Goal: Task Accomplishment & Management: Use online tool/utility

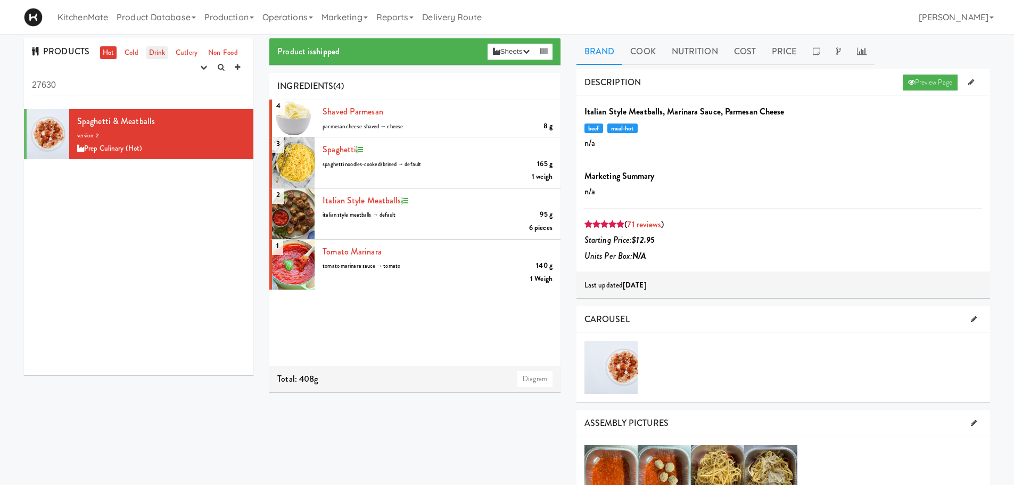
click at [152, 51] on link "Drink" at bounding box center [157, 52] width 22 height 13
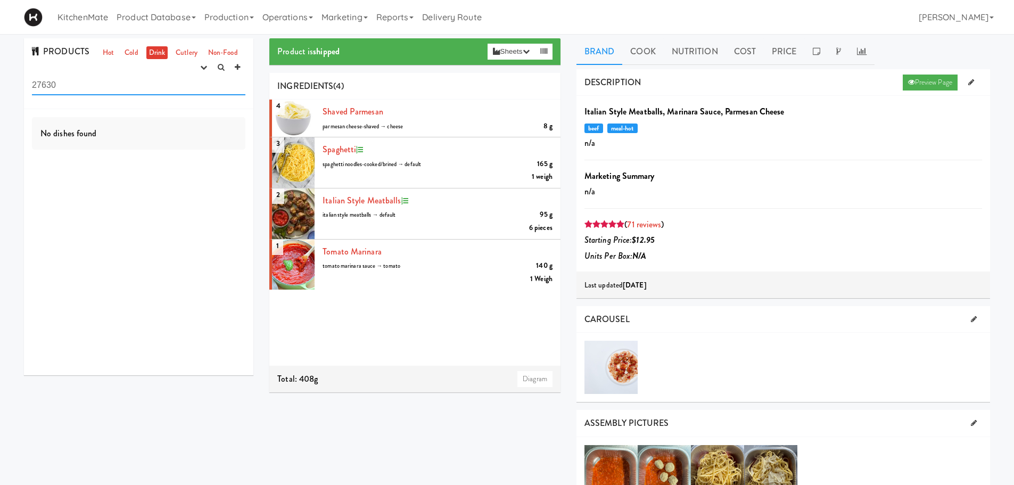
click at [154, 88] on input "27630" at bounding box center [138, 86] width 213 height 20
click at [17, 83] on div "PRODUCTS Hot Cold Drink Cutlery Non-Food experimenting finalized shipped discon…" at bounding box center [138, 210] width 245 height 345
click at [14, 81] on div "PRODUCTS Hot Cold Drink Cutlery Non-Food experimenting finalized shipped discon…" at bounding box center [507, 488] width 1014 height 901
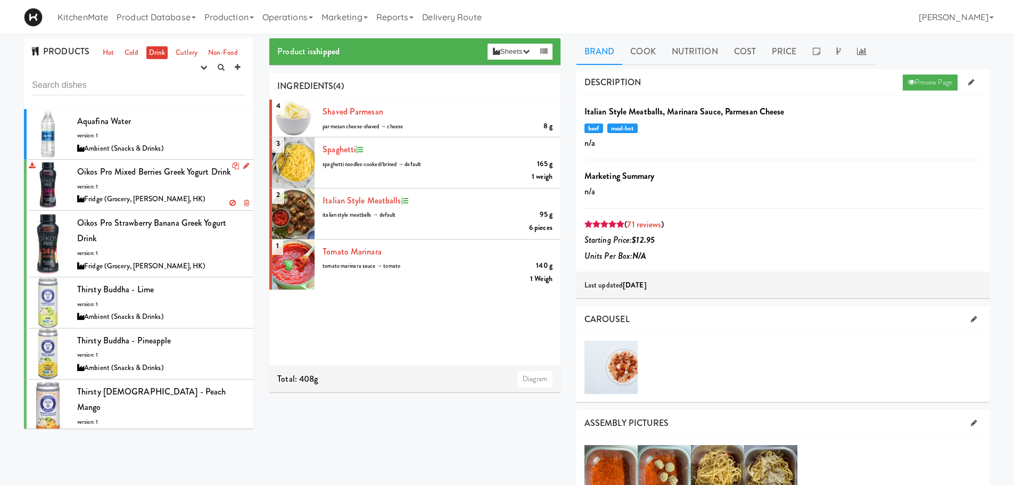
click at [54, 182] on div at bounding box center [48, 185] width 43 height 51
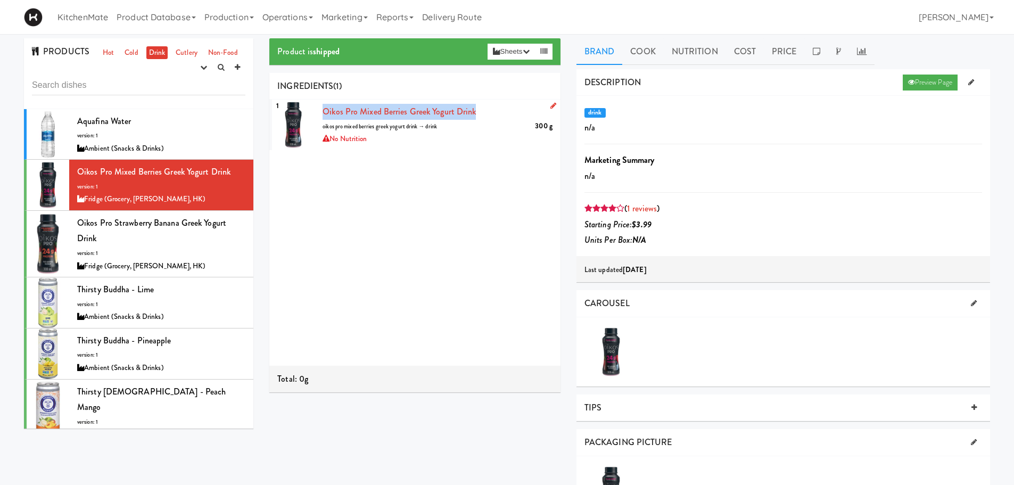
drag, startPoint x: 475, startPoint y: 111, endPoint x: 324, endPoint y: 113, distance: 150.6
click at [324, 113] on div "Oikos Pro Mixed Berries Greek Yogurt Drink 300 g oikos pro mixed berries greek …" at bounding box center [437, 125] width 230 height 42
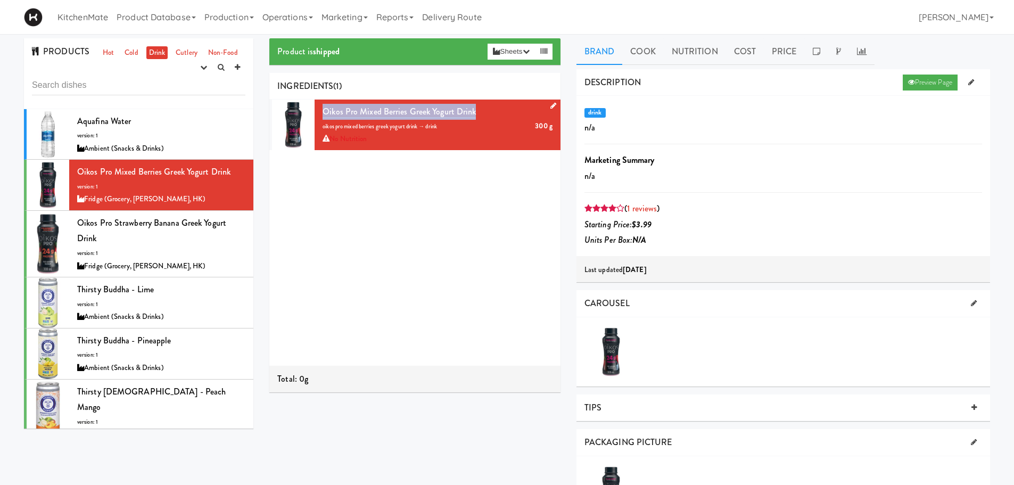
copy span "Oikos Pro Mixed Berries Greek Yogurt Drink"
click at [737, 57] on link "Cost" at bounding box center [745, 51] width 38 height 27
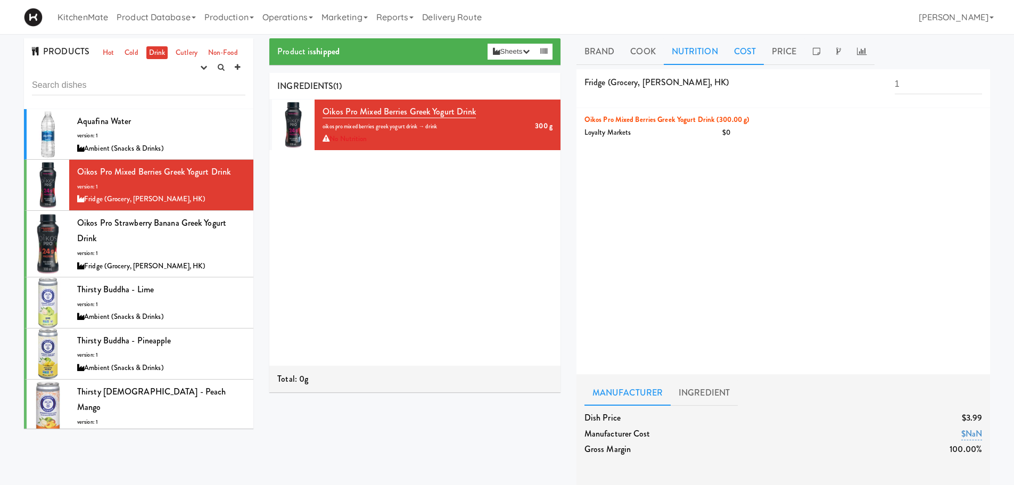
click at [686, 53] on link "Nutrition" at bounding box center [694, 51] width 62 height 27
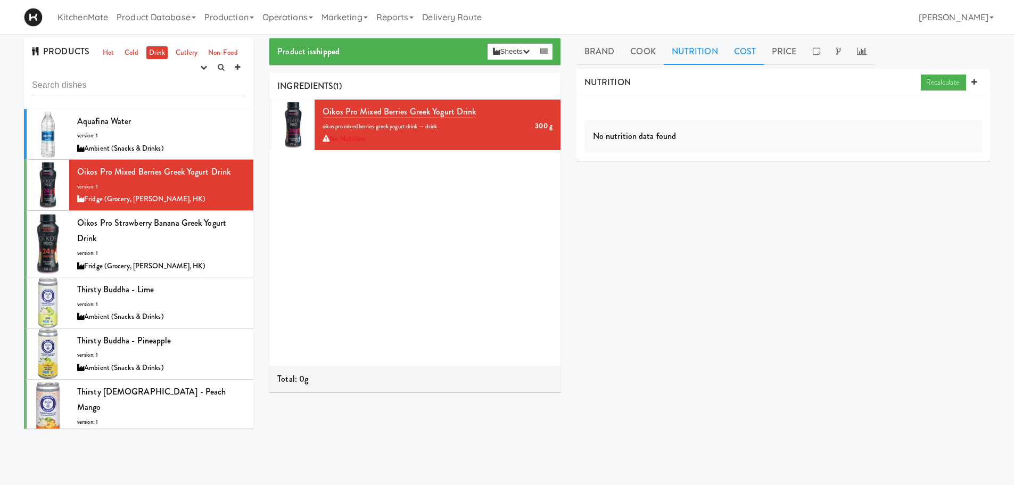
click at [755, 53] on link "Cost" at bounding box center [745, 51] width 38 height 27
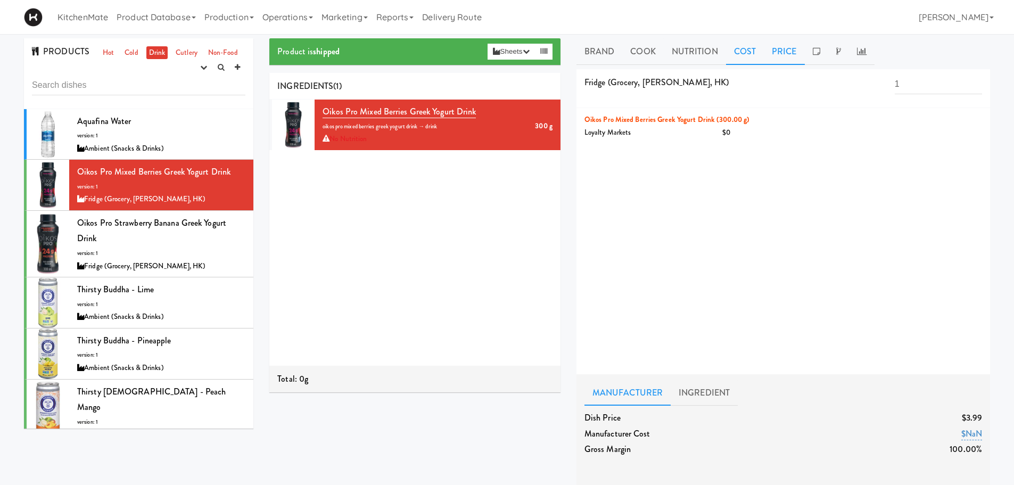
click at [784, 48] on link "Price" at bounding box center [783, 51] width 41 height 27
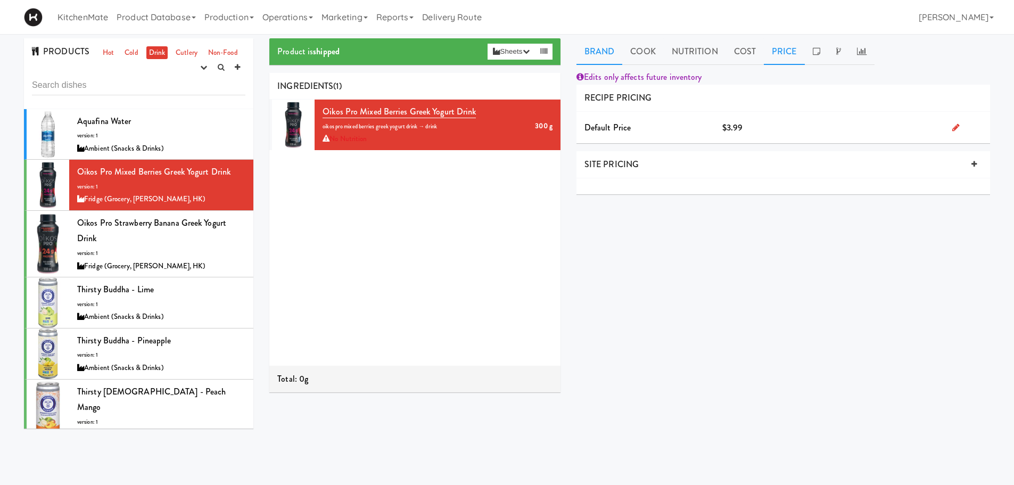
click at [602, 52] on link "Brand" at bounding box center [599, 51] width 46 height 27
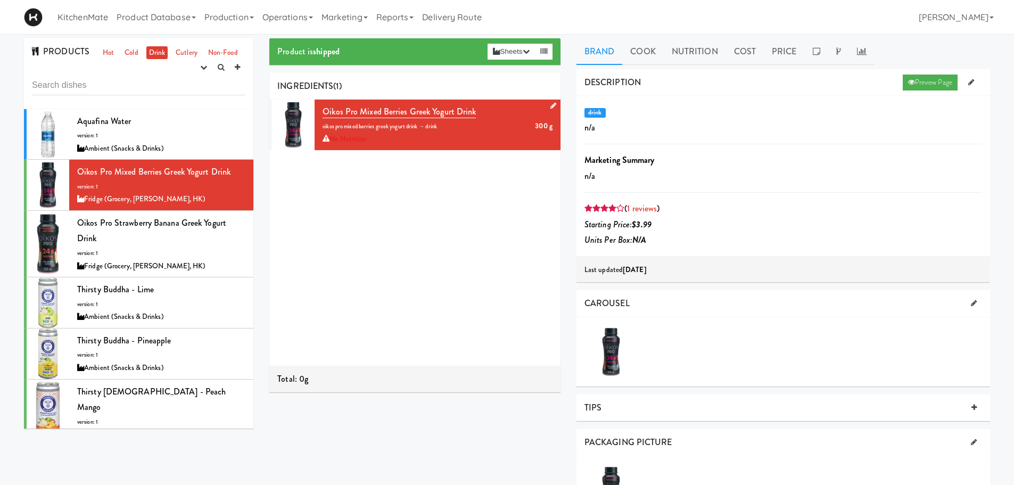
click at [550, 107] on icon at bounding box center [553, 105] width 6 height 7
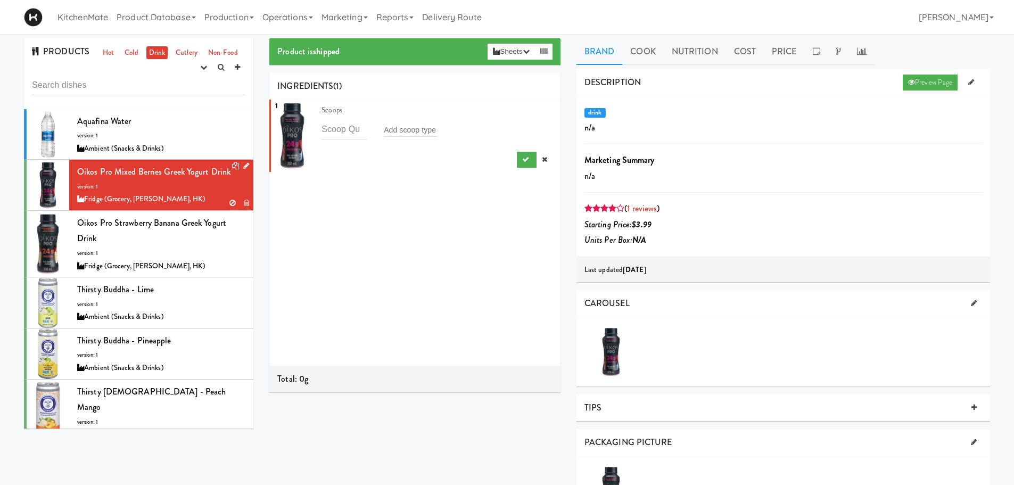
click at [243, 165] on icon at bounding box center [246, 165] width 6 height 7
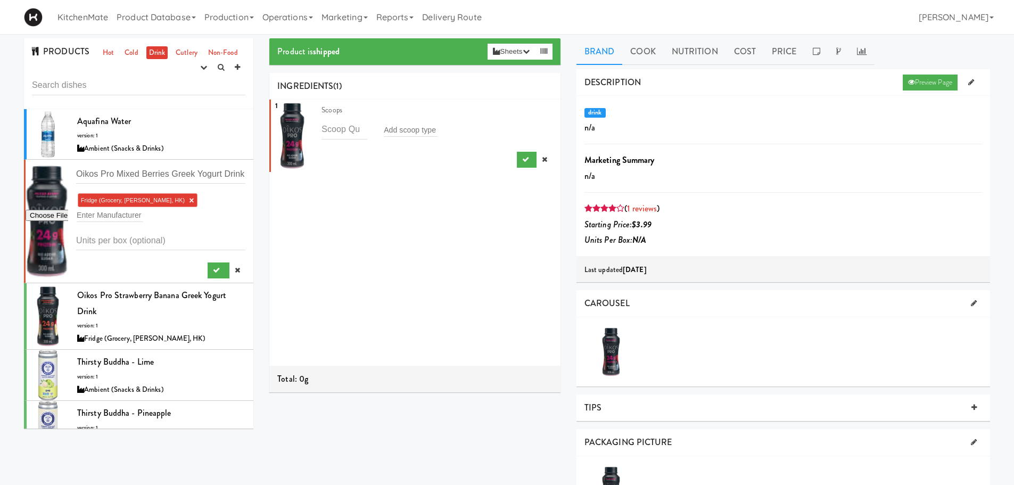
click at [36, 184] on div at bounding box center [47, 221] width 43 height 123
click at [539, 163] on link at bounding box center [544, 160] width 16 height 16
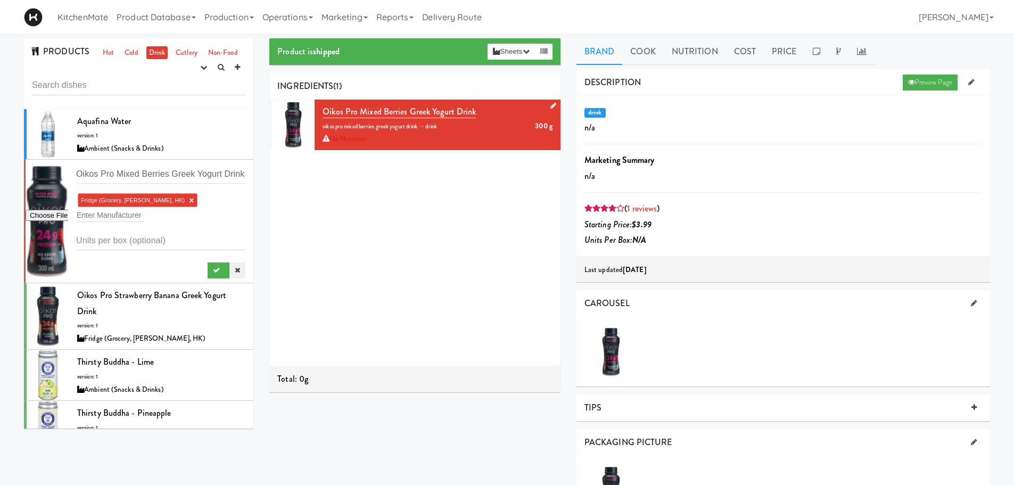
click at [235, 267] on icon at bounding box center [237, 270] width 5 height 7
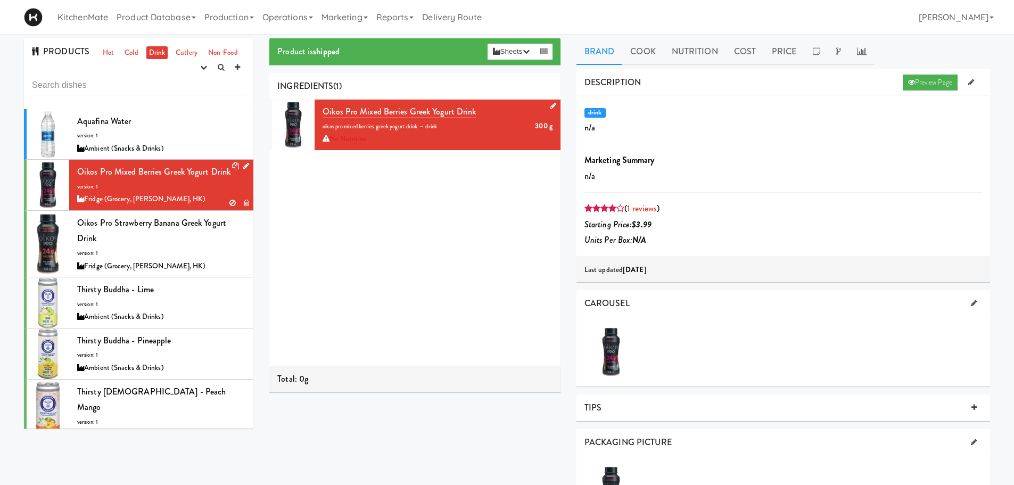
click at [295, 130] on div "1" at bounding box center [293, 124] width 43 height 51
click at [616, 352] on div at bounding box center [610, 351] width 53 height 53
click at [607, 352] on div at bounding box center [610, 351] width 53 height 53
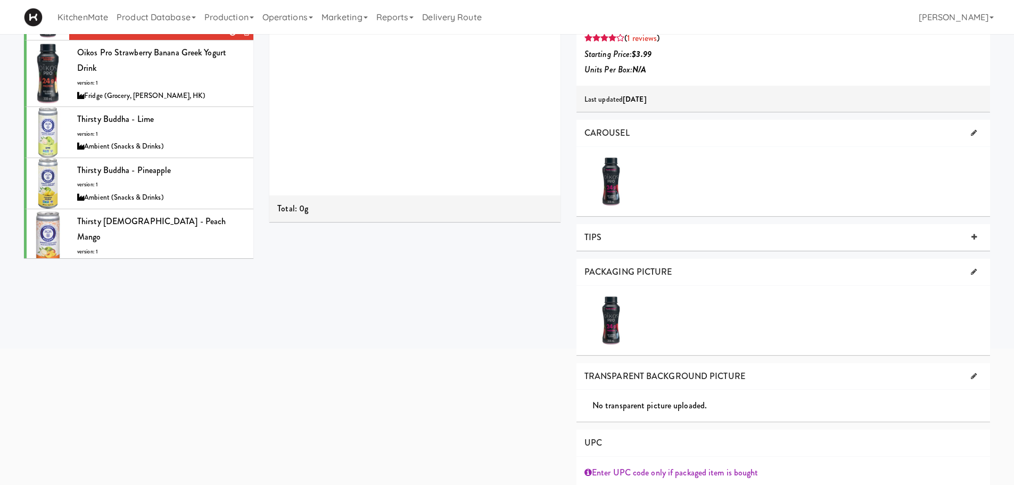
scroll to position [213, 0]
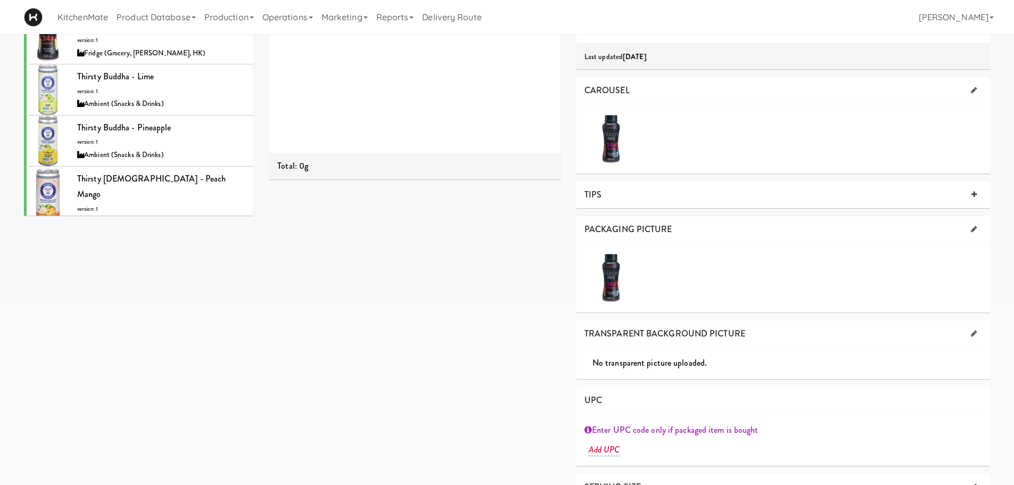
click at [603, 281] on div at bounding box center [610, 277] width 53 height 53
click at [610, 277] on div at bounding box center [610, 277] width 53 height 53
drag, startPoint x: 610, startPoint y: 277, endPoint x: 796, endPoint y: 250, distance: 188.7
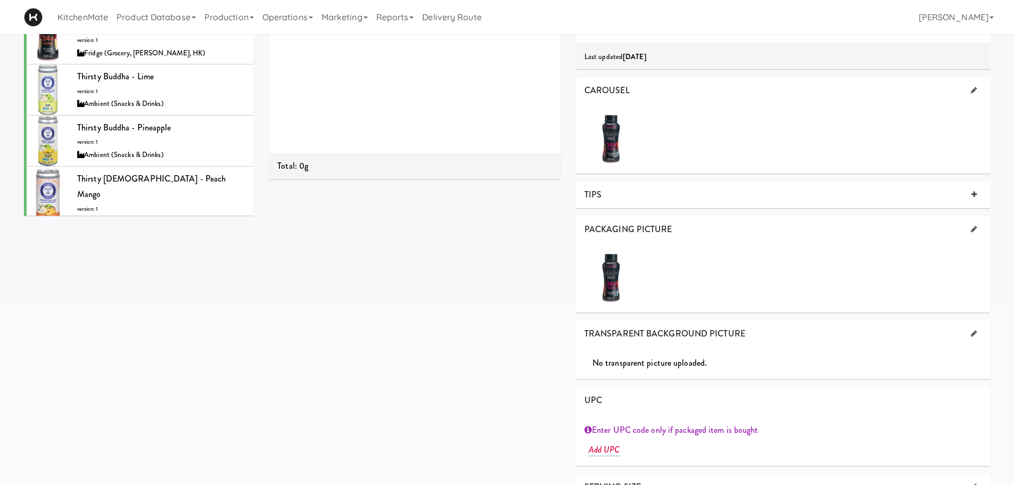
click at [796, 250] on div at bounding box center [782, 277] width 413 height 69
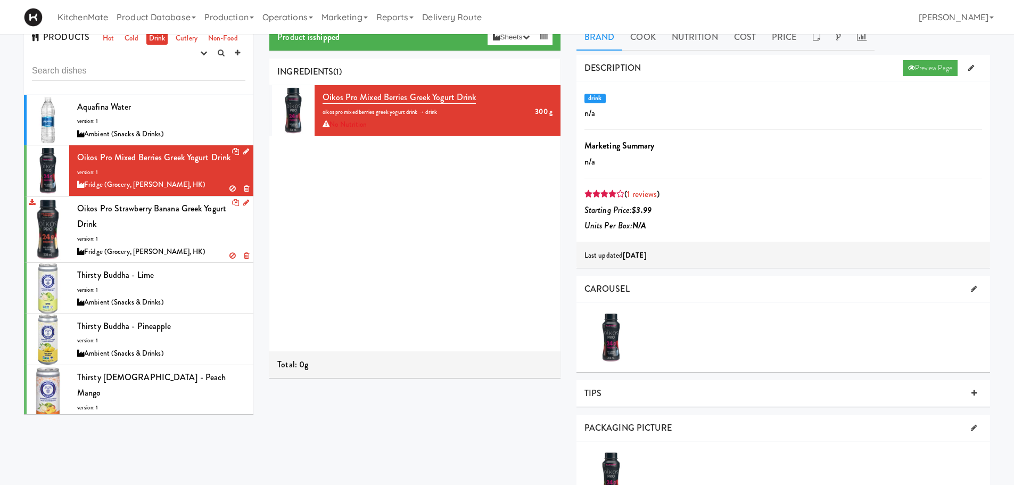
scroll to position [0, 0]
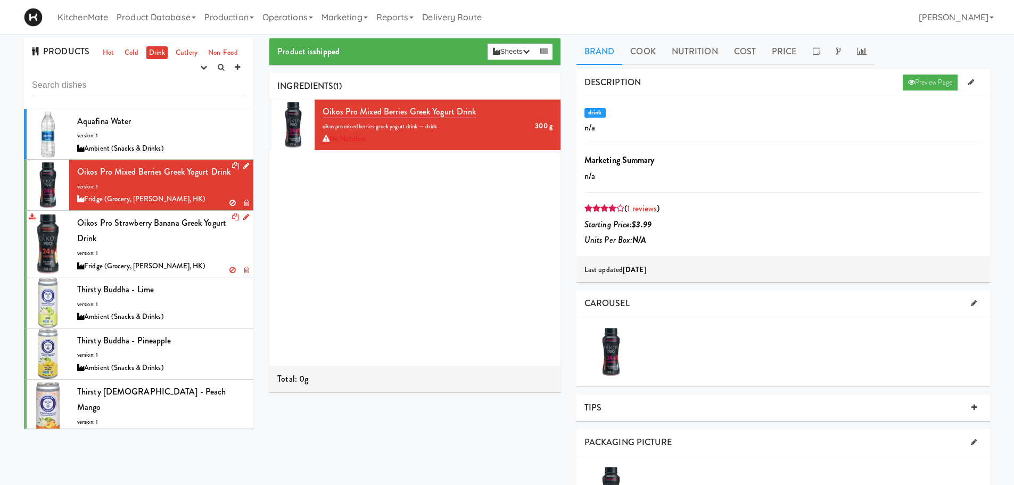
click at [46, 236] on div at bounding box center [48, 244] width 43 height 66
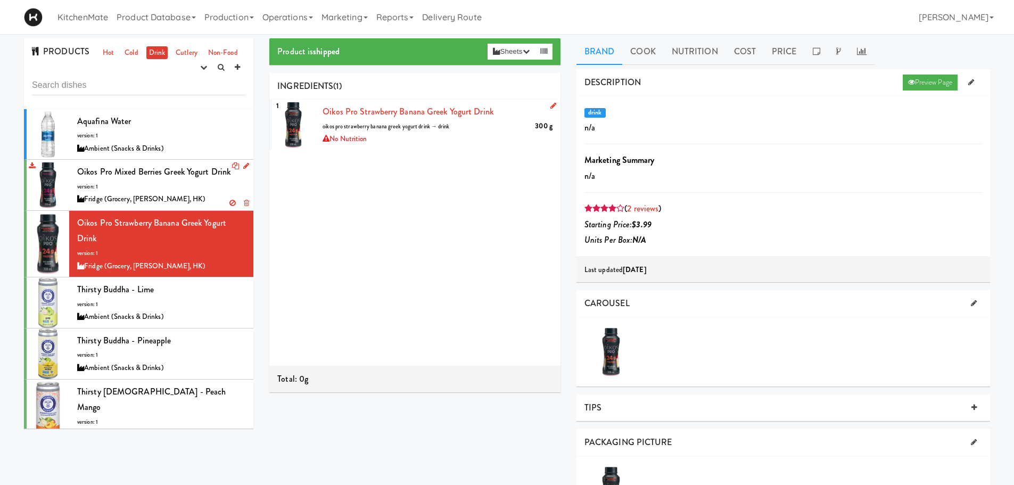
click at [295, 128] on div "1" at bounding box center [293, 124] width 43 height 51
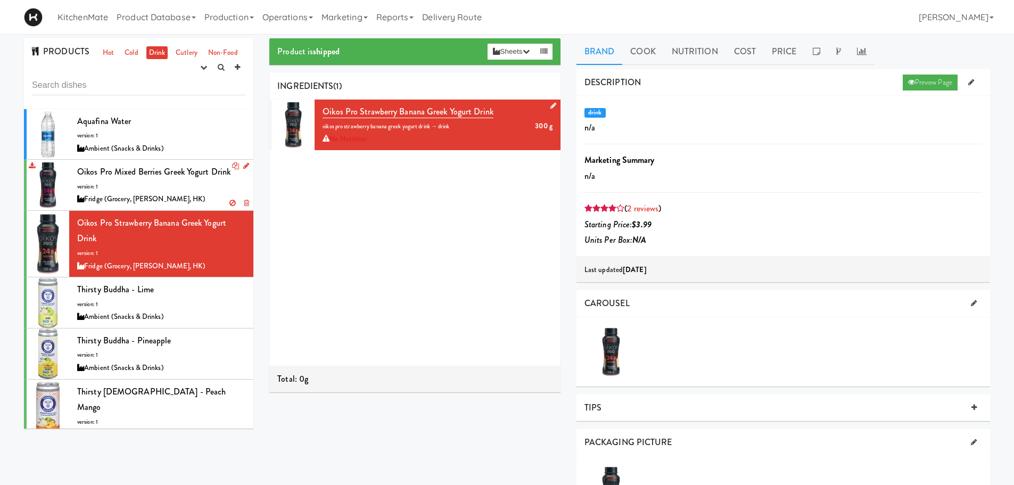
click at [295, 128] on div "1" at bounding box center [293, 124] width 43 height 51
click at [296, 128] on div "1" at bounding box center [293, 124] width 43 height 51
click at [616, 337] on div at bounding box center [610, 351] width 53 height 53
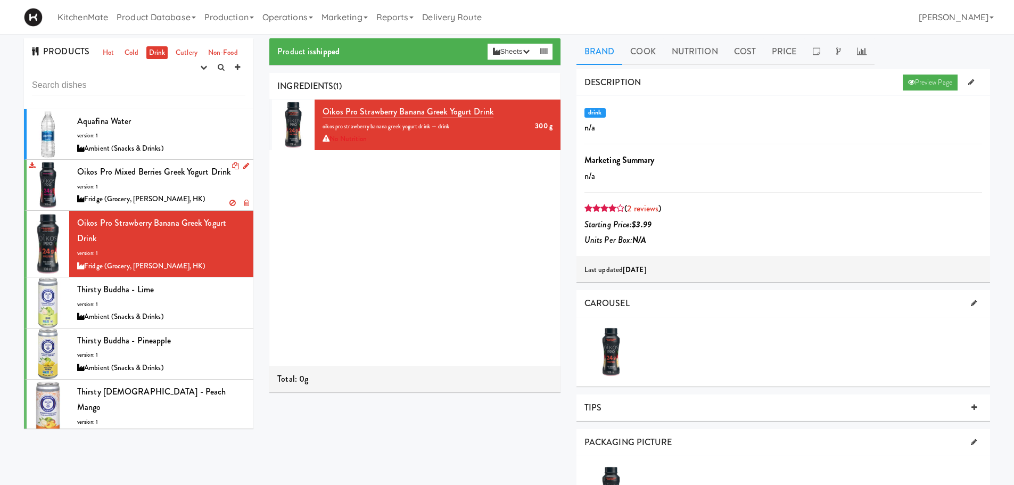
click at [616, 337] on div at bounding box center [610, 351] width 53 height 53
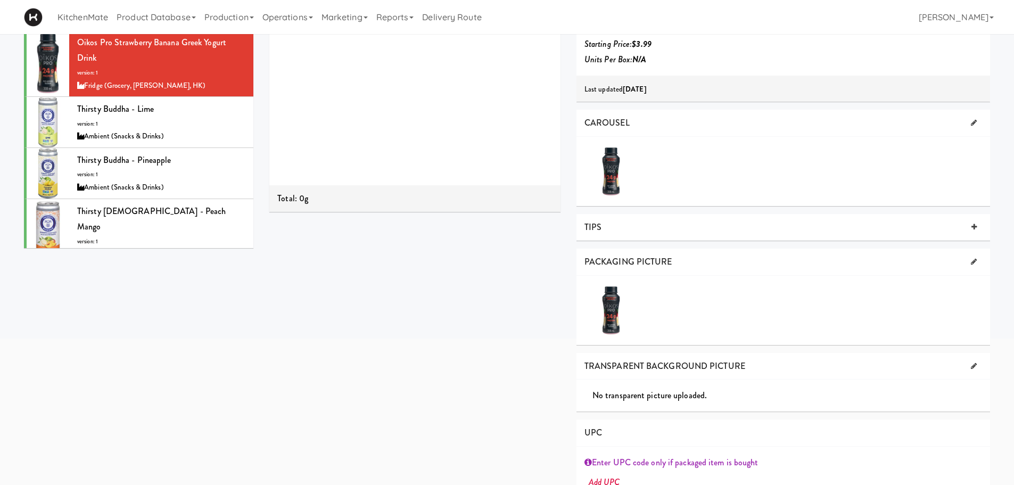
scroll to position [213, 0]
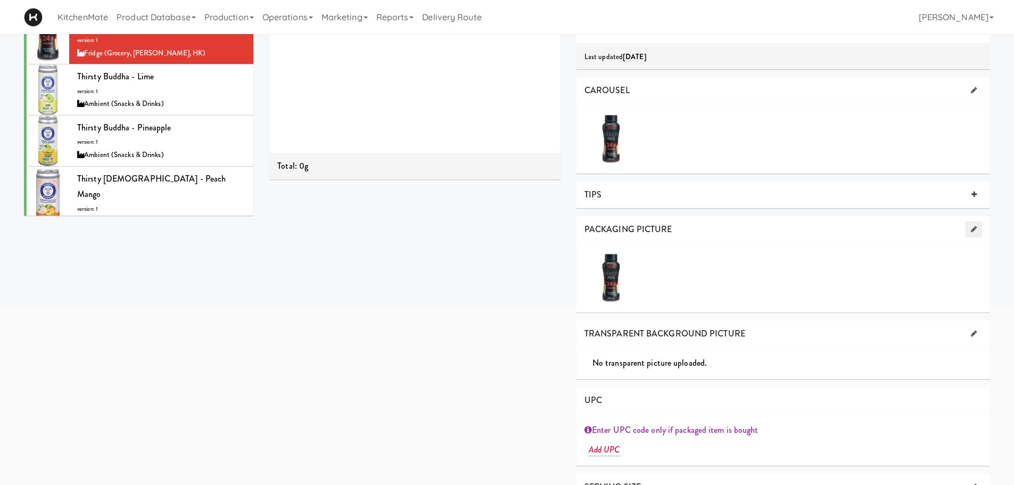
click at [971, 230] on icon at bounding box center [973, 229] width 6 height 7
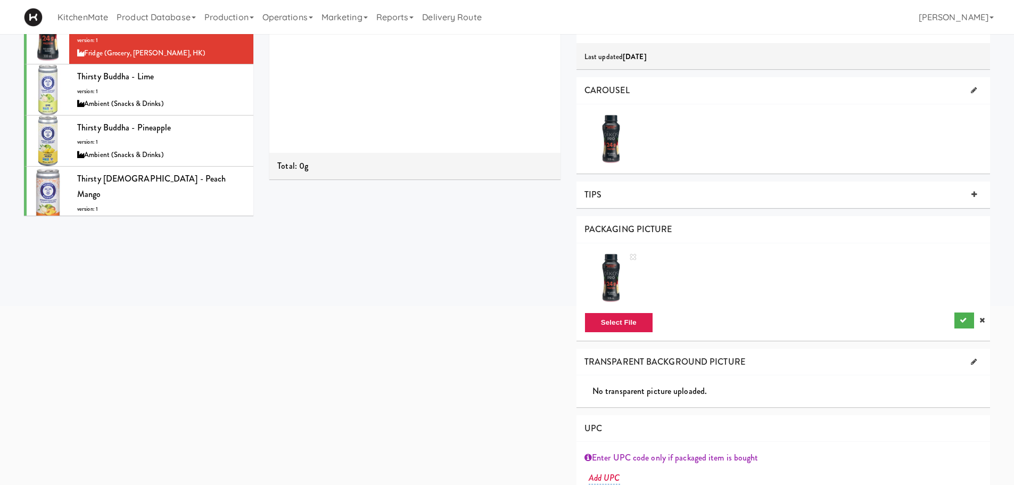
click at [605, 281] on div at bounding box center [610, 277] width 53 height 53
click at [961, 315] on button "submit" at bounding box center [964, 320] width 20 height 16
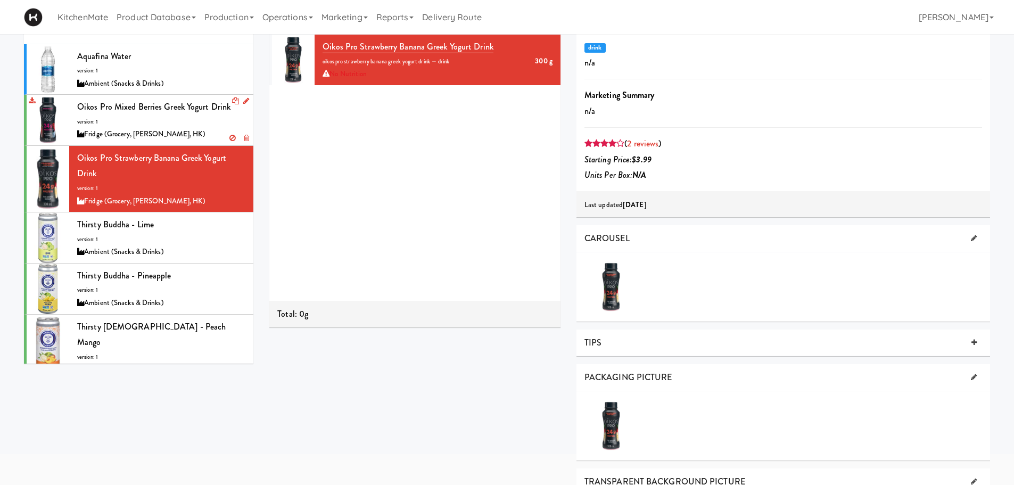
scroll to position [0, 0]
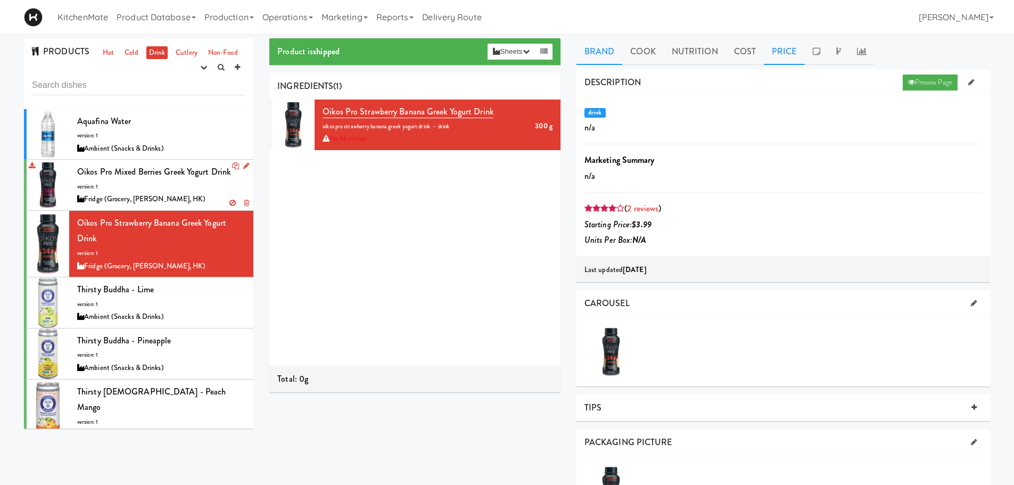
click at [769, 54] on link "Price" at bounding box center [783, 51] width 41 height 27
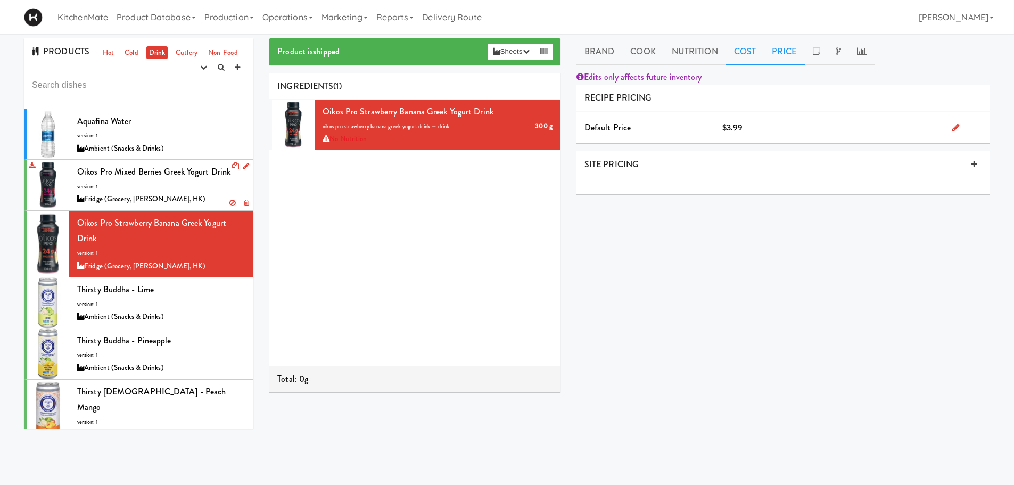
click at [740, 53] on link "Cost" at bounding box center [745, 51] width 38 height 27
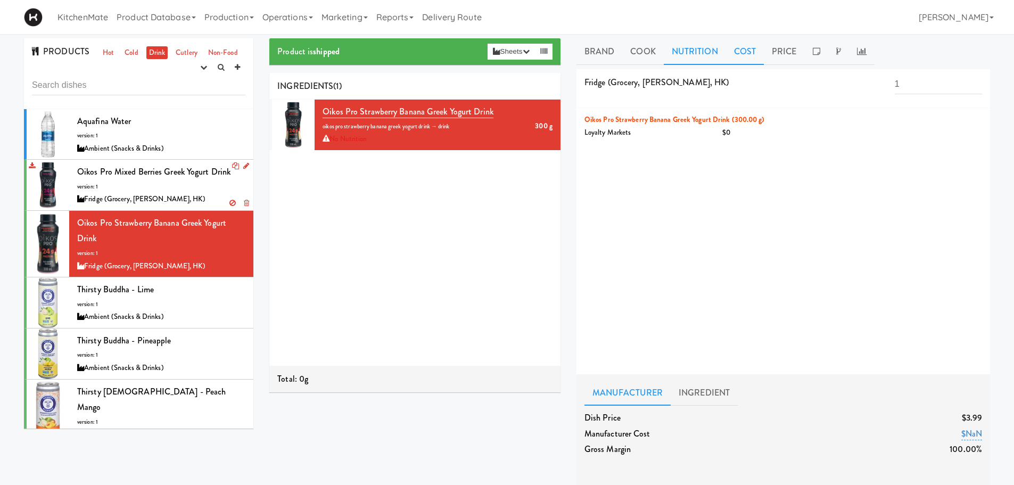
click at [700, 57] on link "Nutrition" at bounding box center [694, 51] width 62 height 27
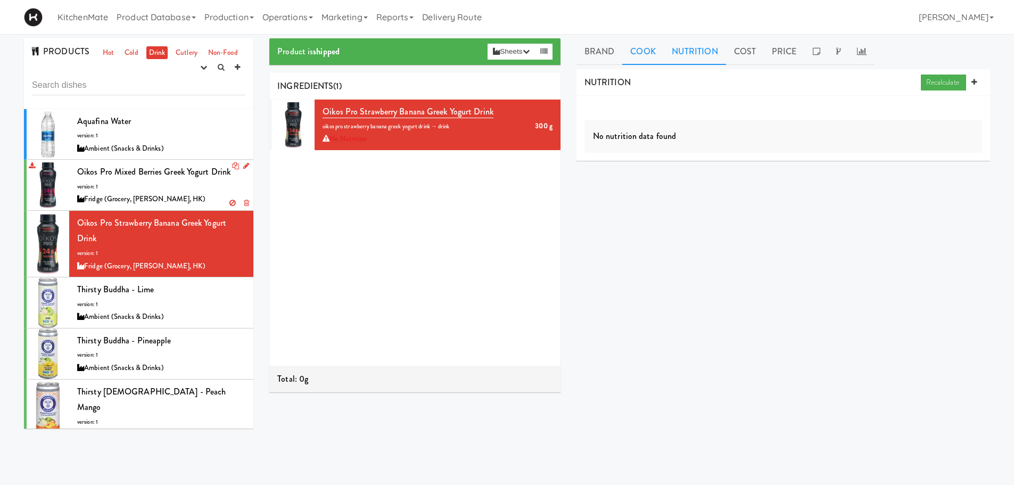
click at [645, 52] on link "Cook" at bounding box center [642, 51] width 41 height 27
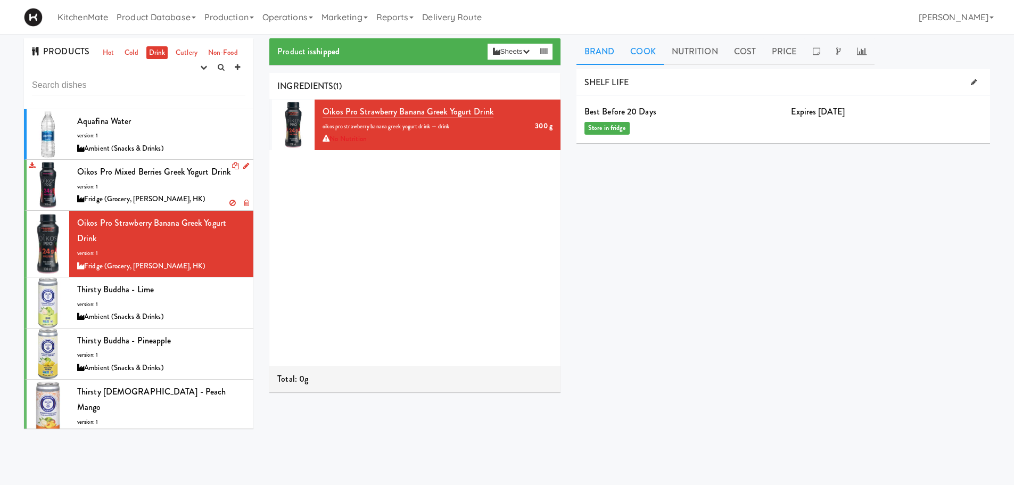
click at [597, 59] on link "Brand" at bounding box center [599, 51] width 46 height 27
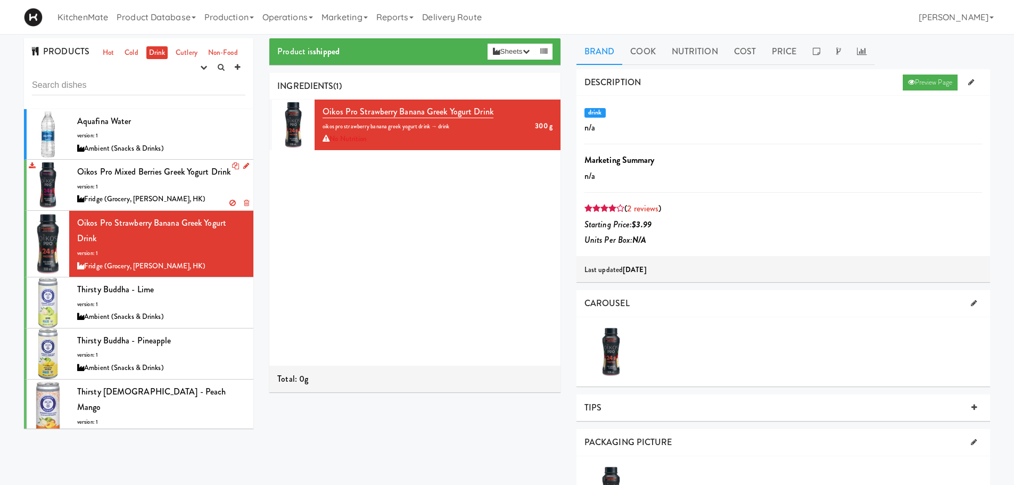
click at [129, 173] on span "Oikos Pro Mixed Berries Greek Yogurt Drink" at bounding box center [153, 171] width 153 height 12
